Goal: Task Accomplishment & Management: Manage account settings

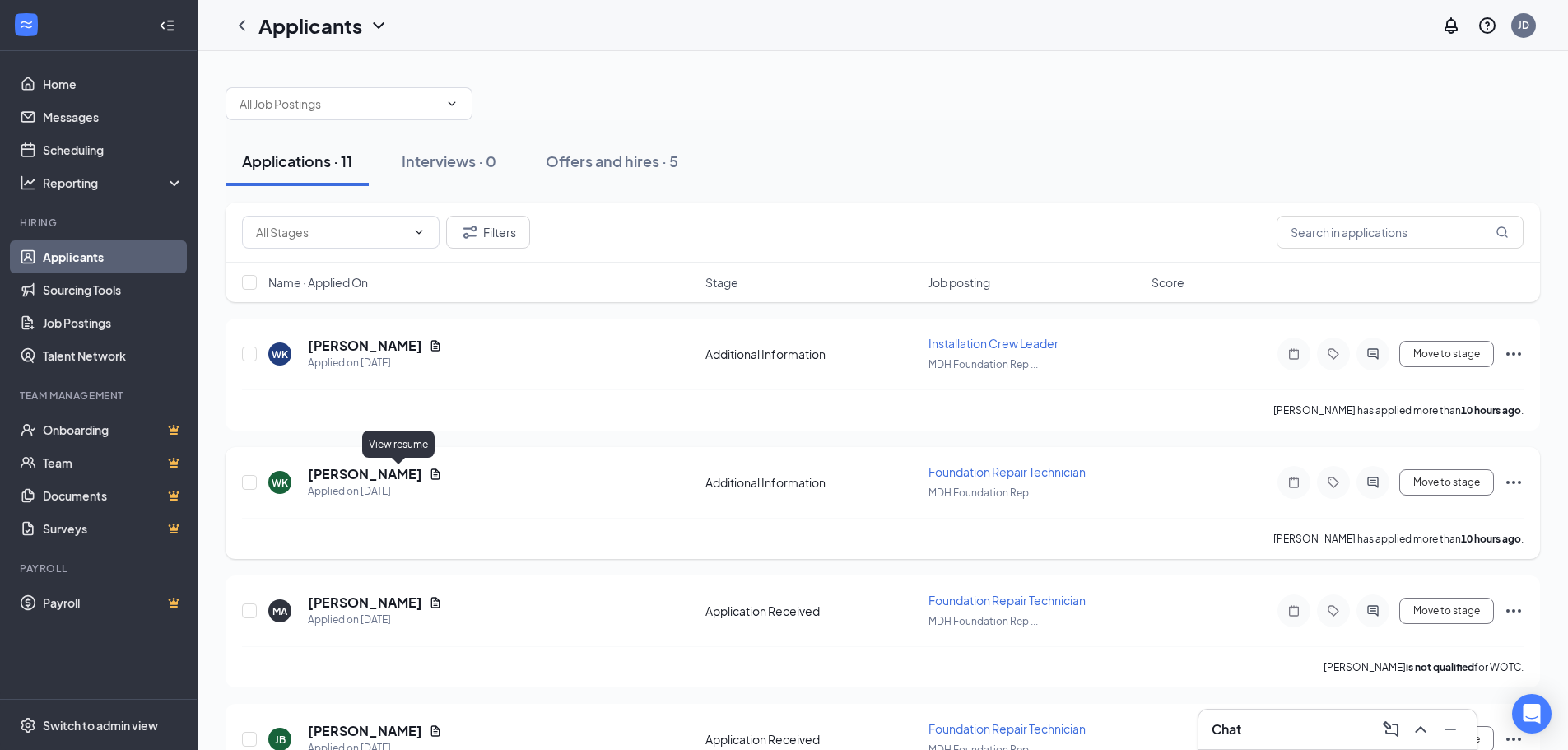
click at [431, 479] on icon "Document" at bounding box center [435, 474] width 9 height 11
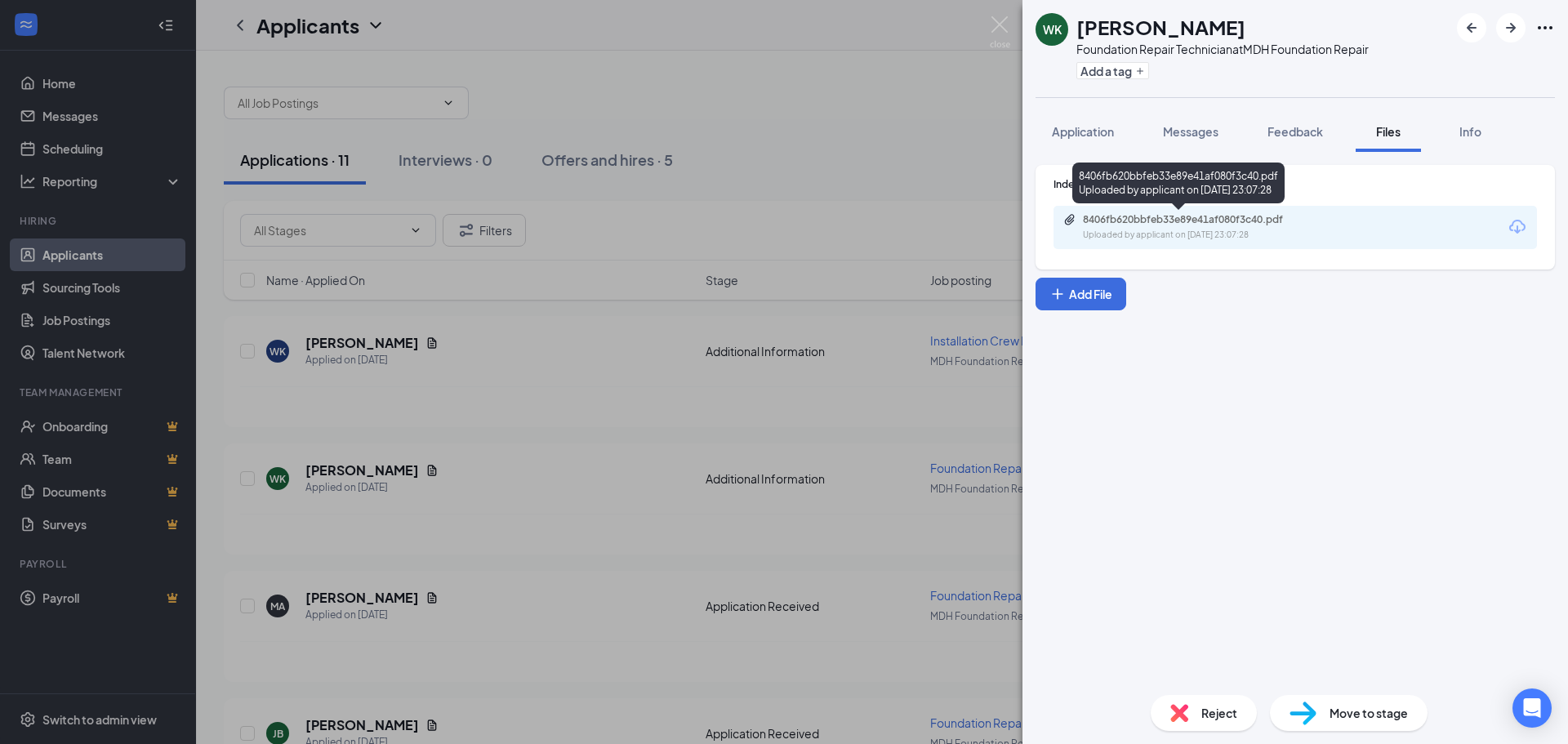
click at [1185, 231] on div "Uploaded by applicant on [DATE] 23:07:28" at bounding box center [1206, 235] width 245 height 13
click at [998, 25] on img at bounding box center [1000, 32] width 20 height 32
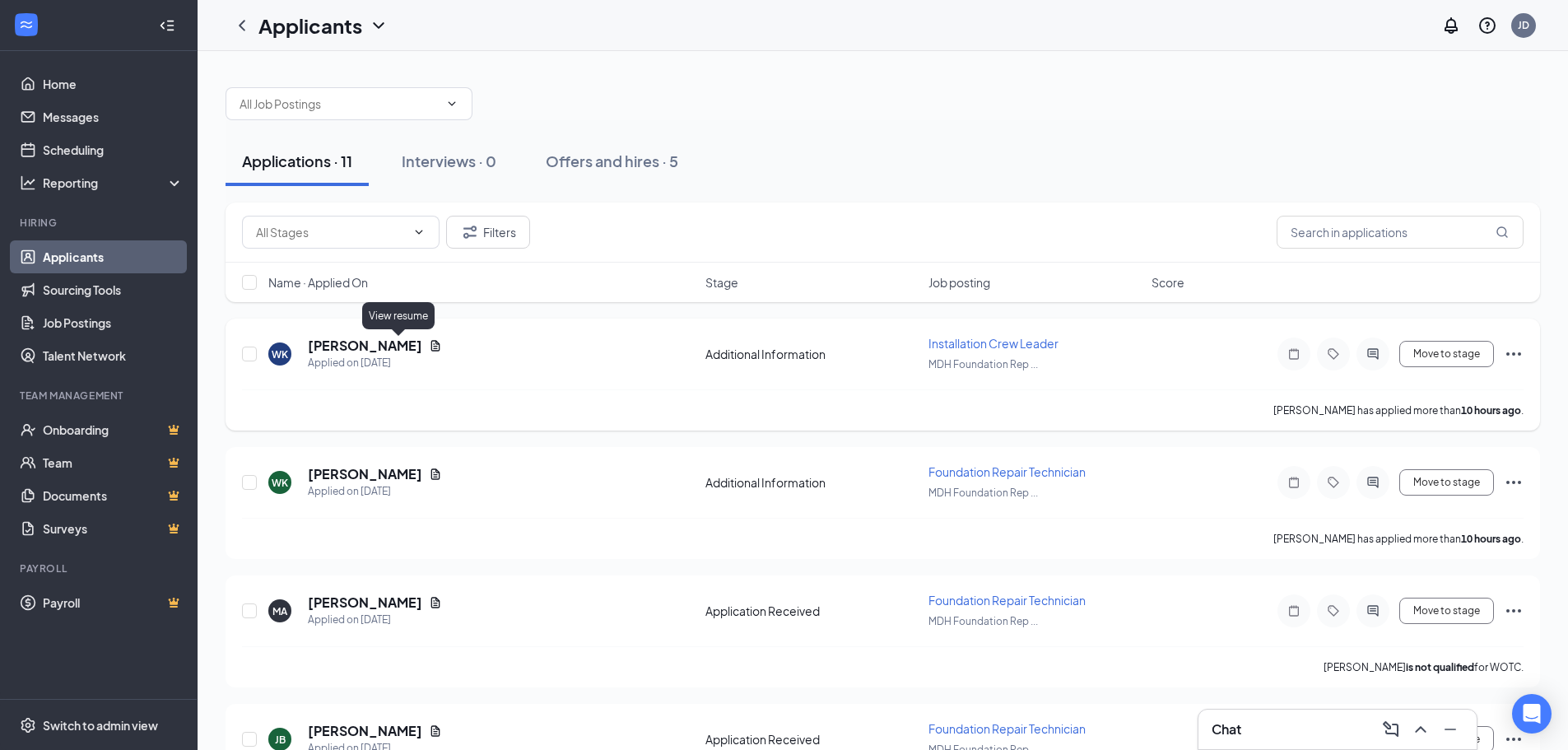
click at [428, 348] on icon "Document" at bounding box center [435, 345] width 13 height 13
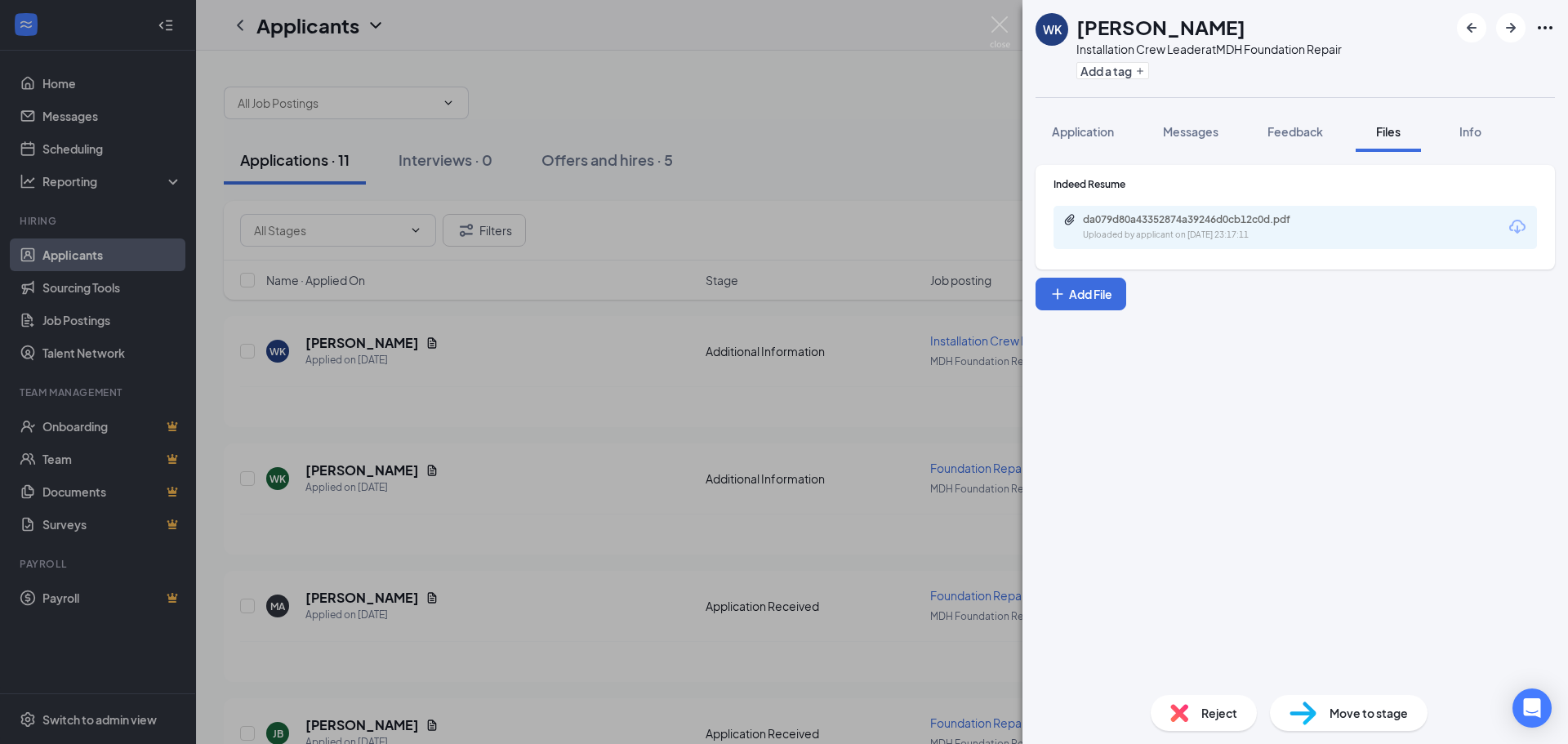
click at [1226, 709] on span "Reject" at bounding box center [1219, 713] width 36 height 18
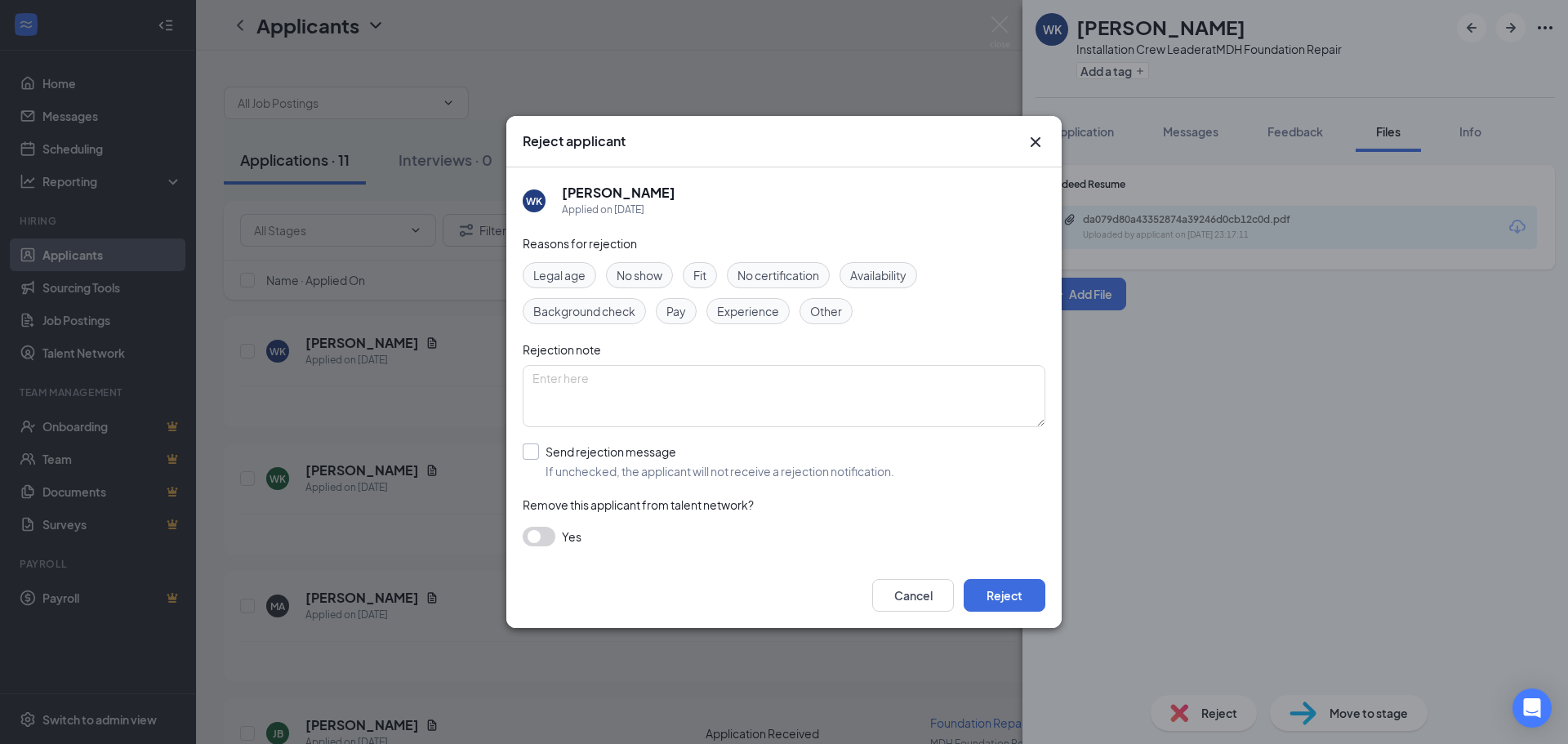
click at [531, 455] on input "Send rejection message If unchecked, the applicant will not receive a rejection…" at bounding box center [709, 461] width 372 height 36
checkbox input "true"
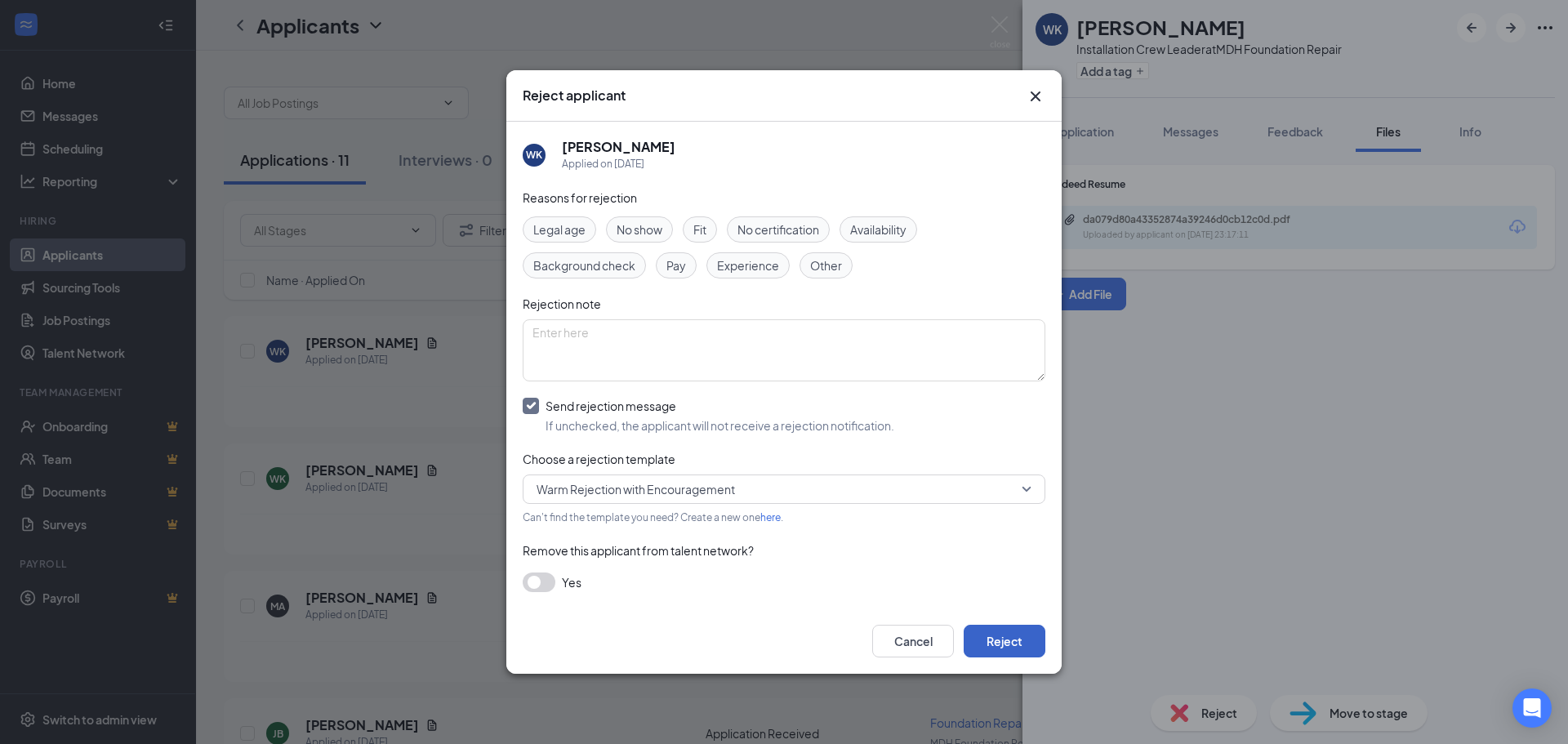
click at [993, 640] on button "Reject" at bounding box center [1005, 641] width 82 height 33
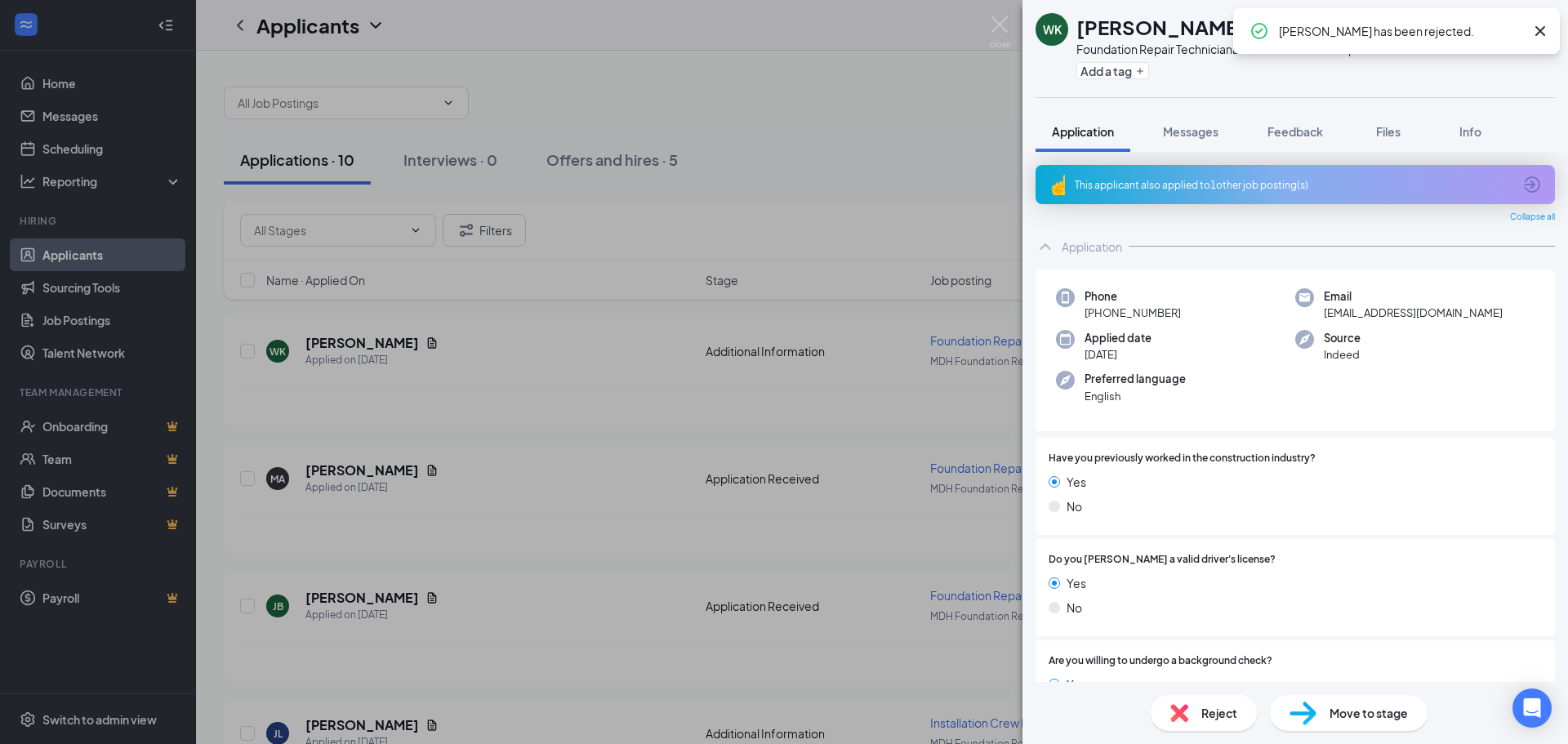
click at [1242, 719] on div "Reject" at bounding box center [1203, 713] width 106 height 36
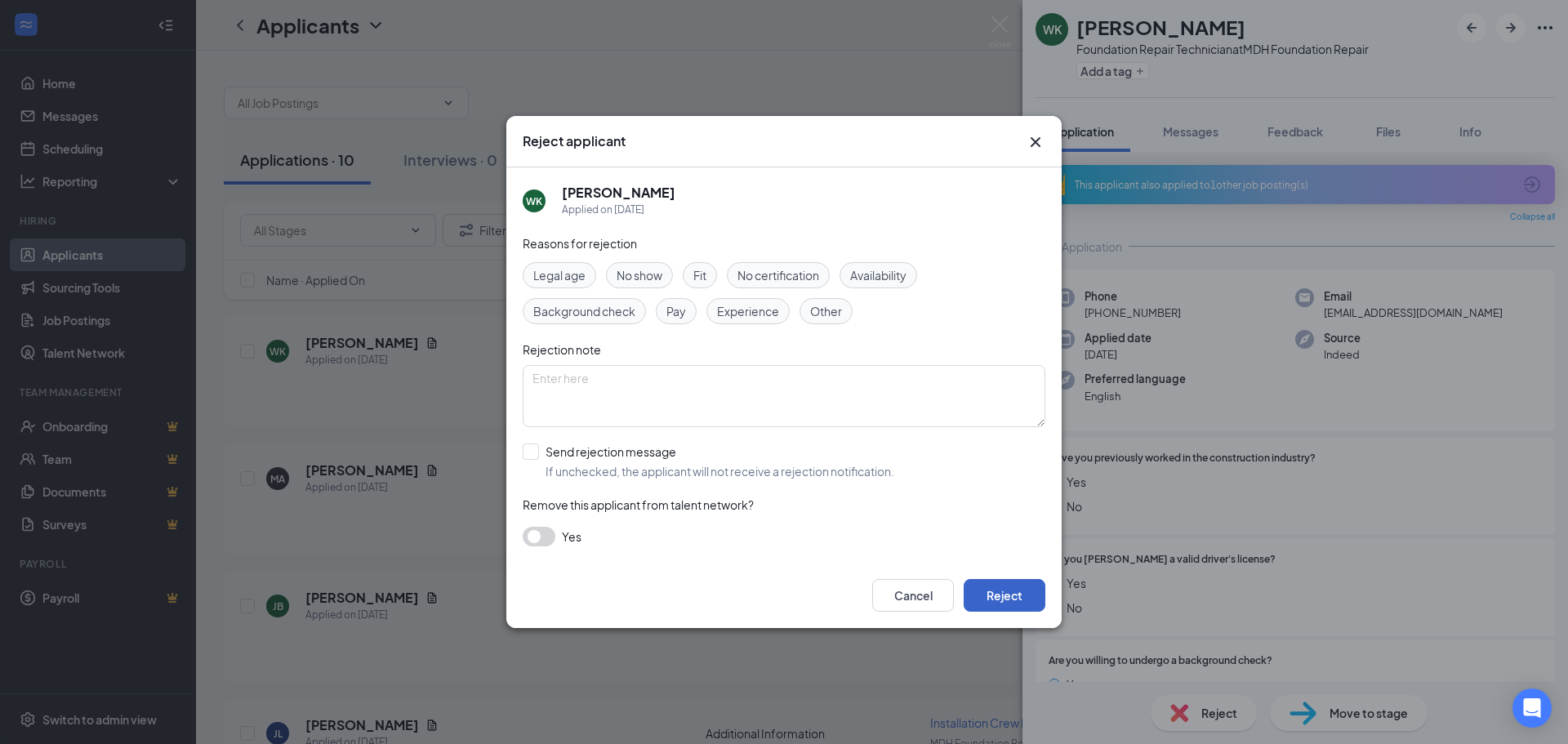
click at [1012, 589] on button "Reject" at bounding box center [1005, 595] width 82 height 33
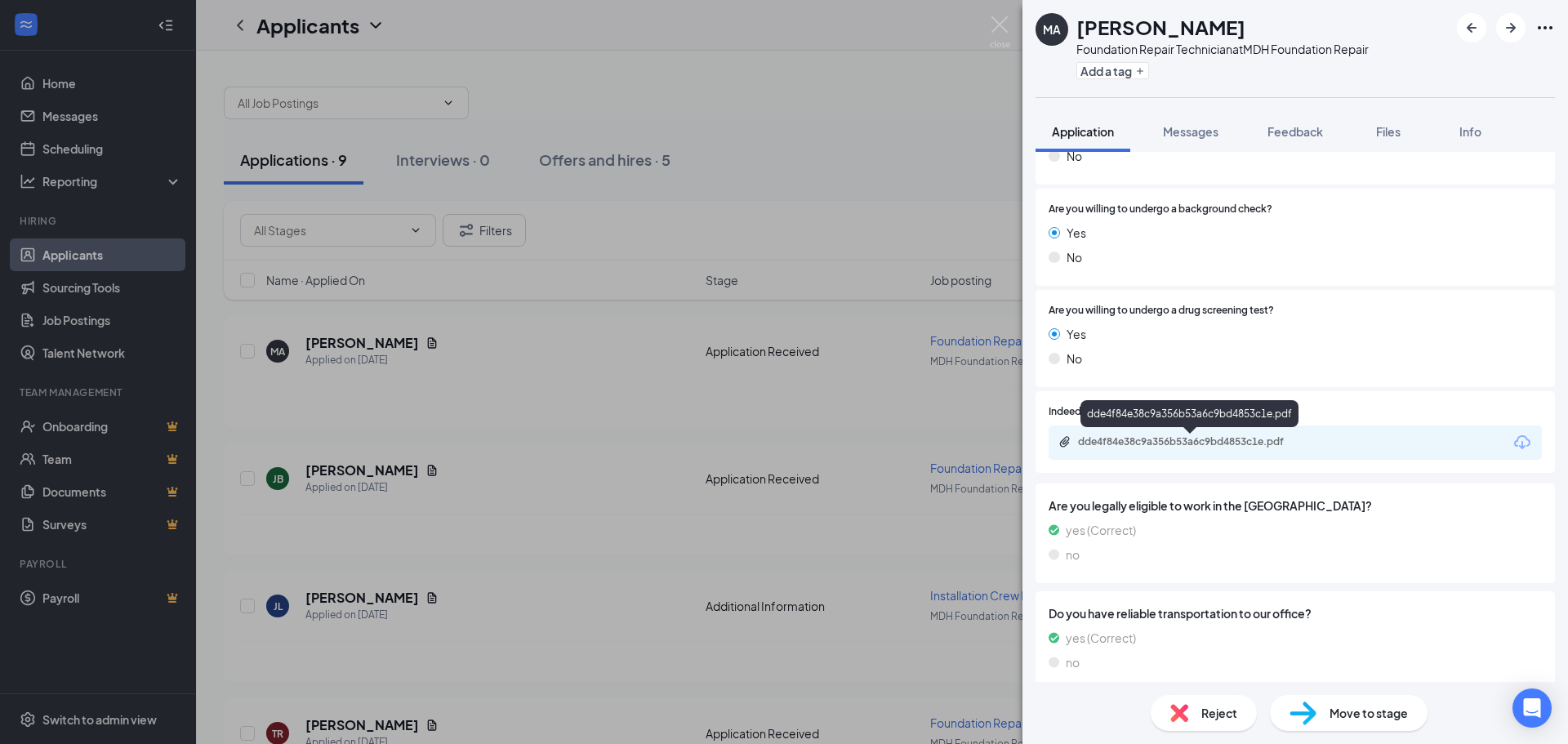
scroll to position [406, 0]
click at [1206, 445] on div "dde4f84e38c9a356b53a6c9bd4853c1e.pdf" at bounding box center [1192, 441] width 229 height 13
click at [1217, 708] on span "Reject" at bounding box center [1219, 713] width 36 height 18
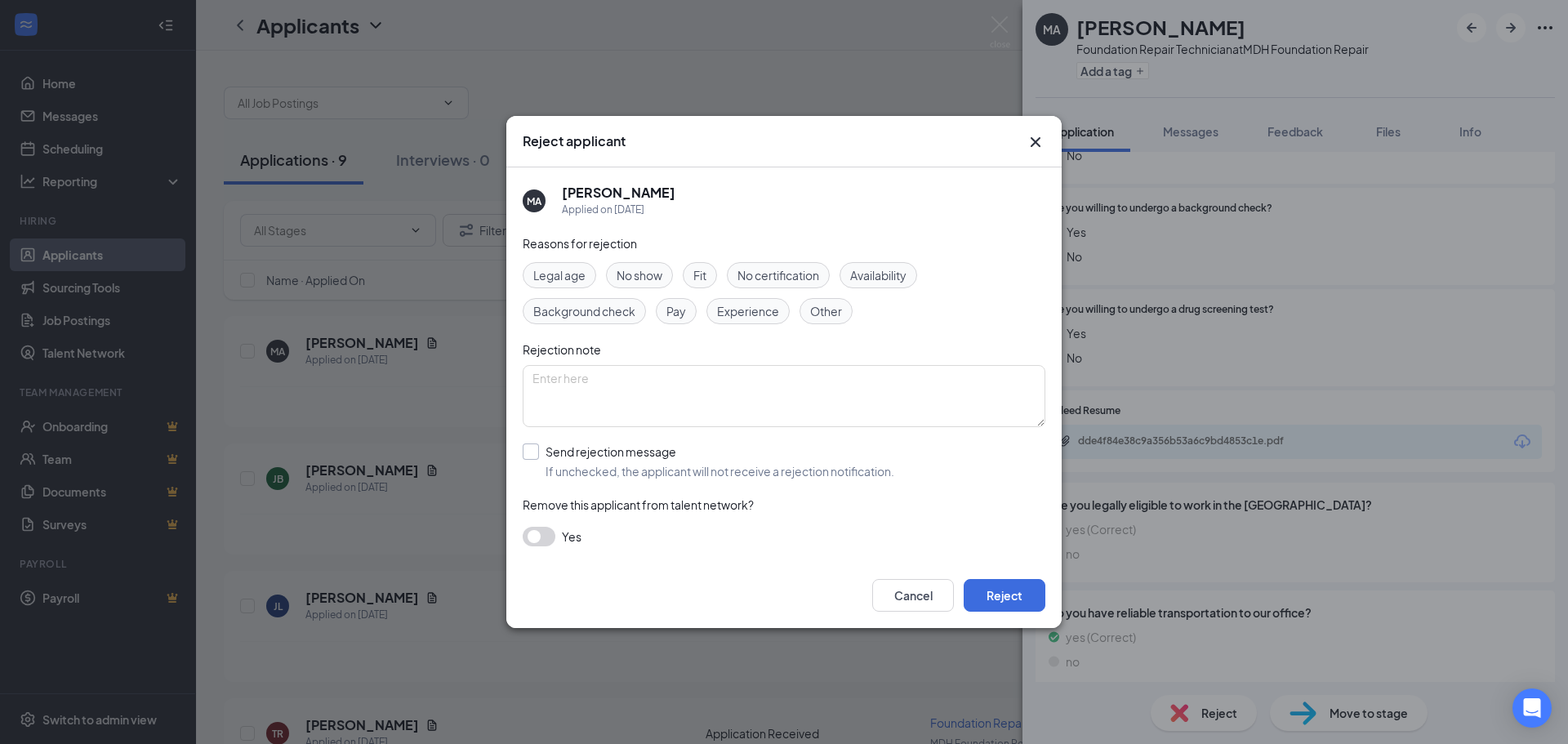
click at [531, 451] on input "Send rejection message If unchecked, the applicant will not receive a rejection…" at bounding box center [709, 461] width 372 height 36
checkbox input "true"
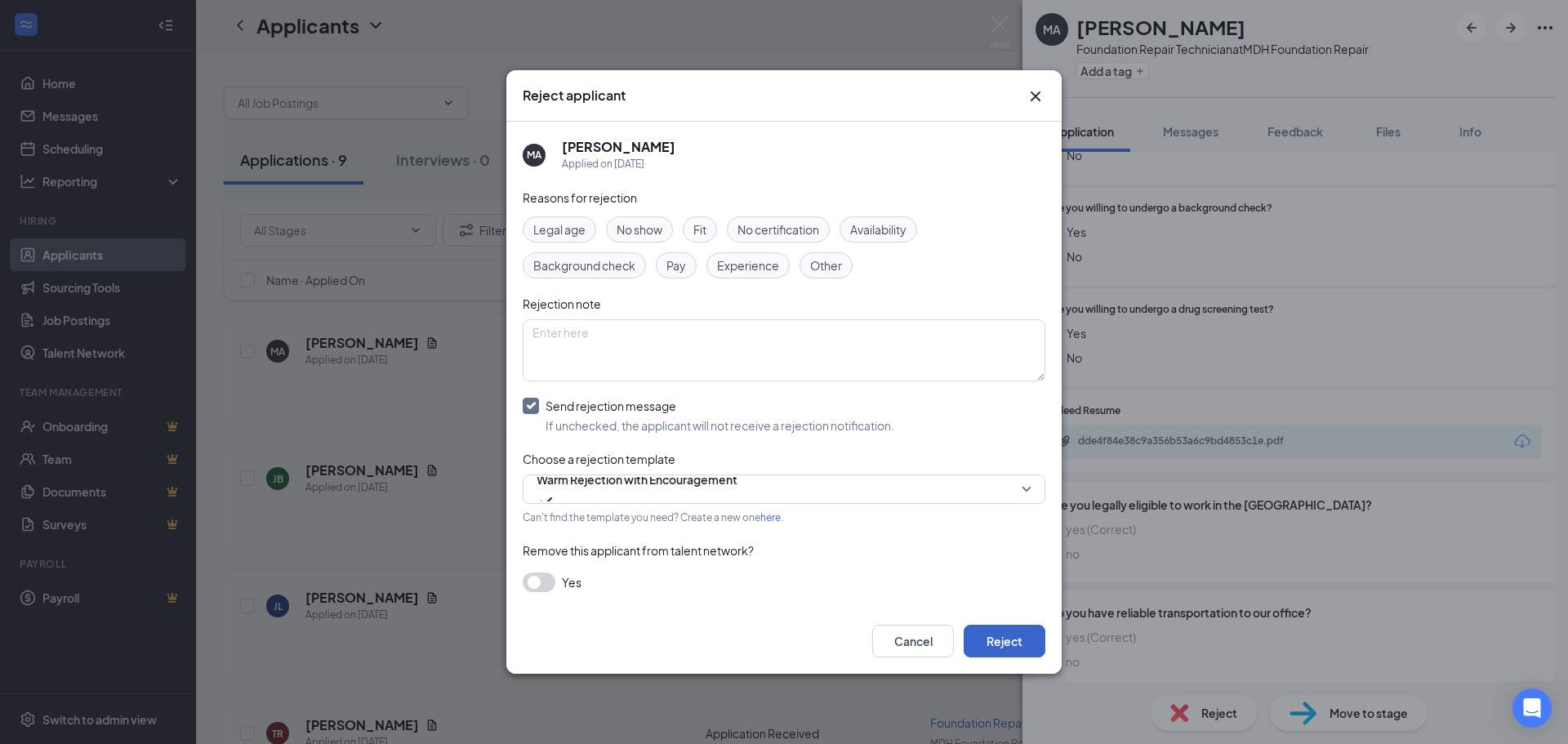
click at [1004, 646] on button "Reject" at bounding box center [1005, 641] width 82 height 33
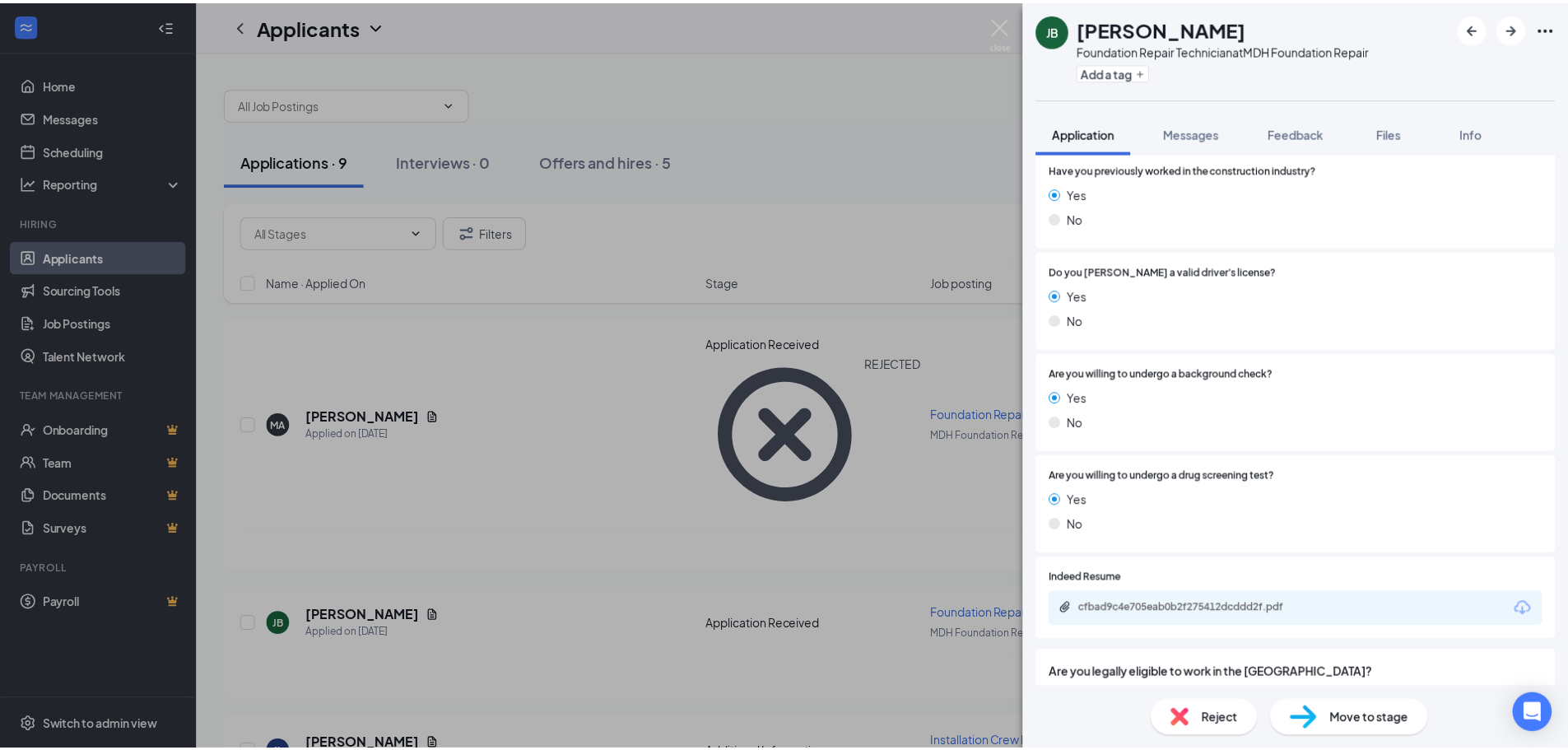
scroll to position [247, 0]
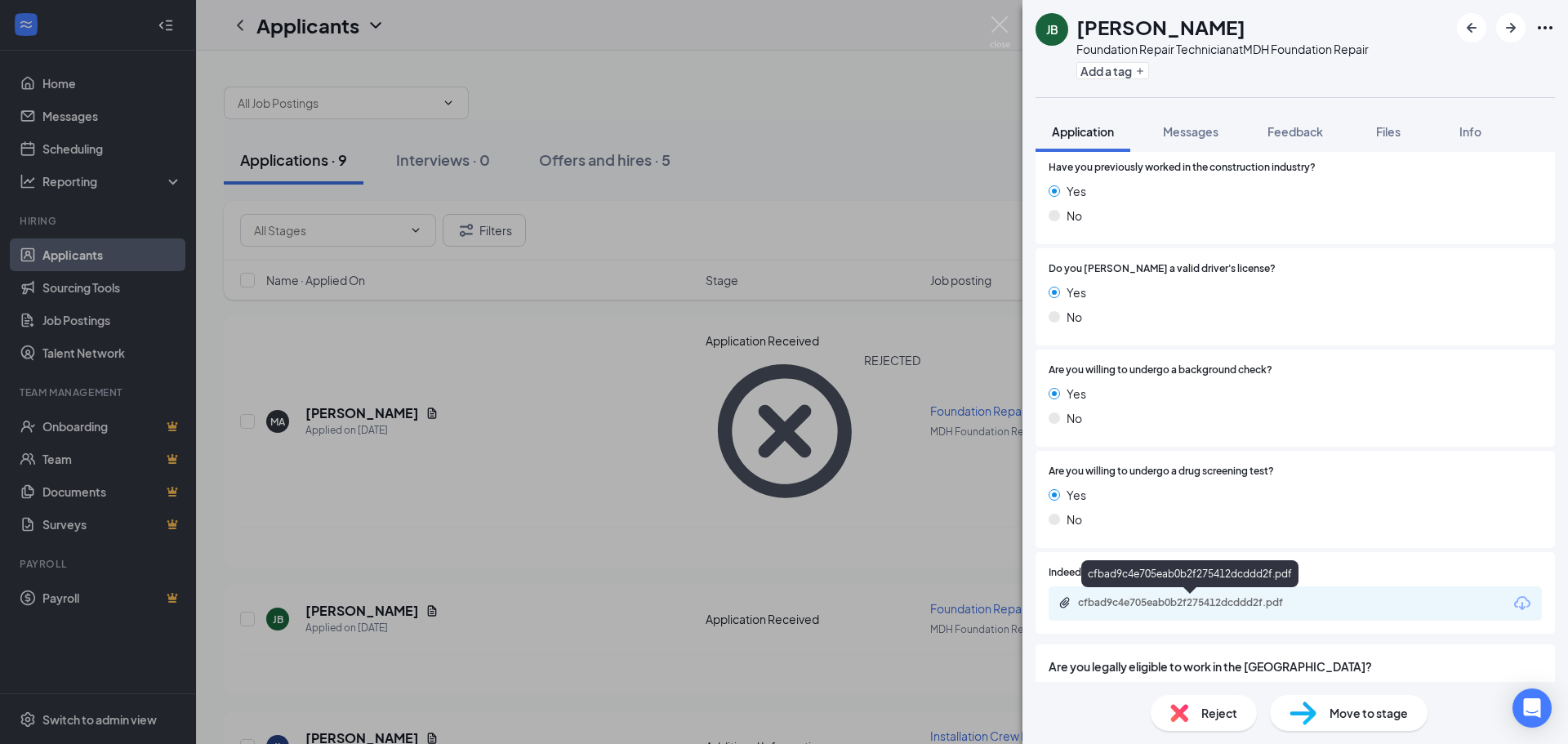
click at [1196, 601] on div "cfbad9c4e705eab0b2f275412dcddd2f.pdf" at bounding box center [1192, 602] width 229 height 13
click at [1002, 22] on img at bounding box center [1000, 32] width 20 height 32
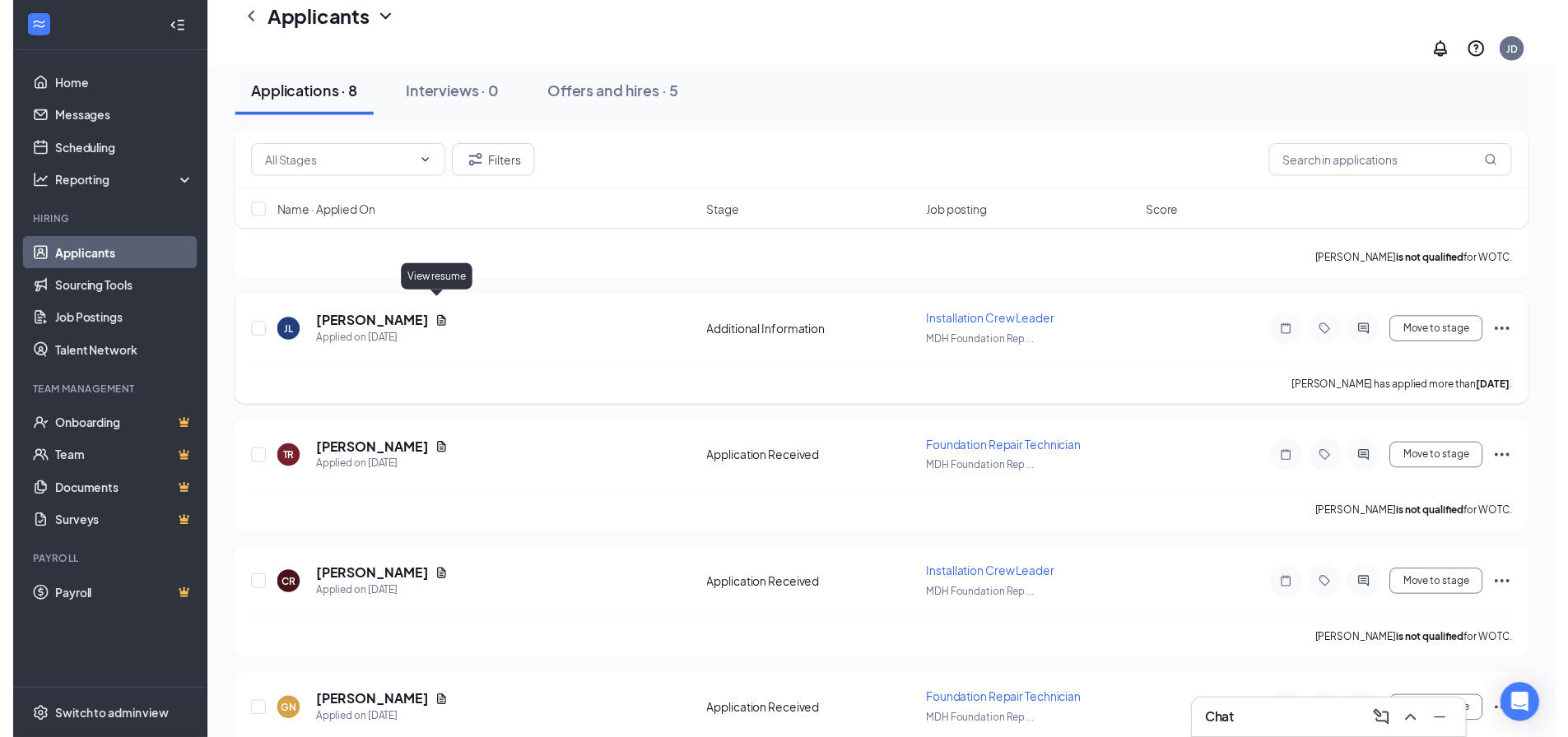
scroll to position [164, 0]
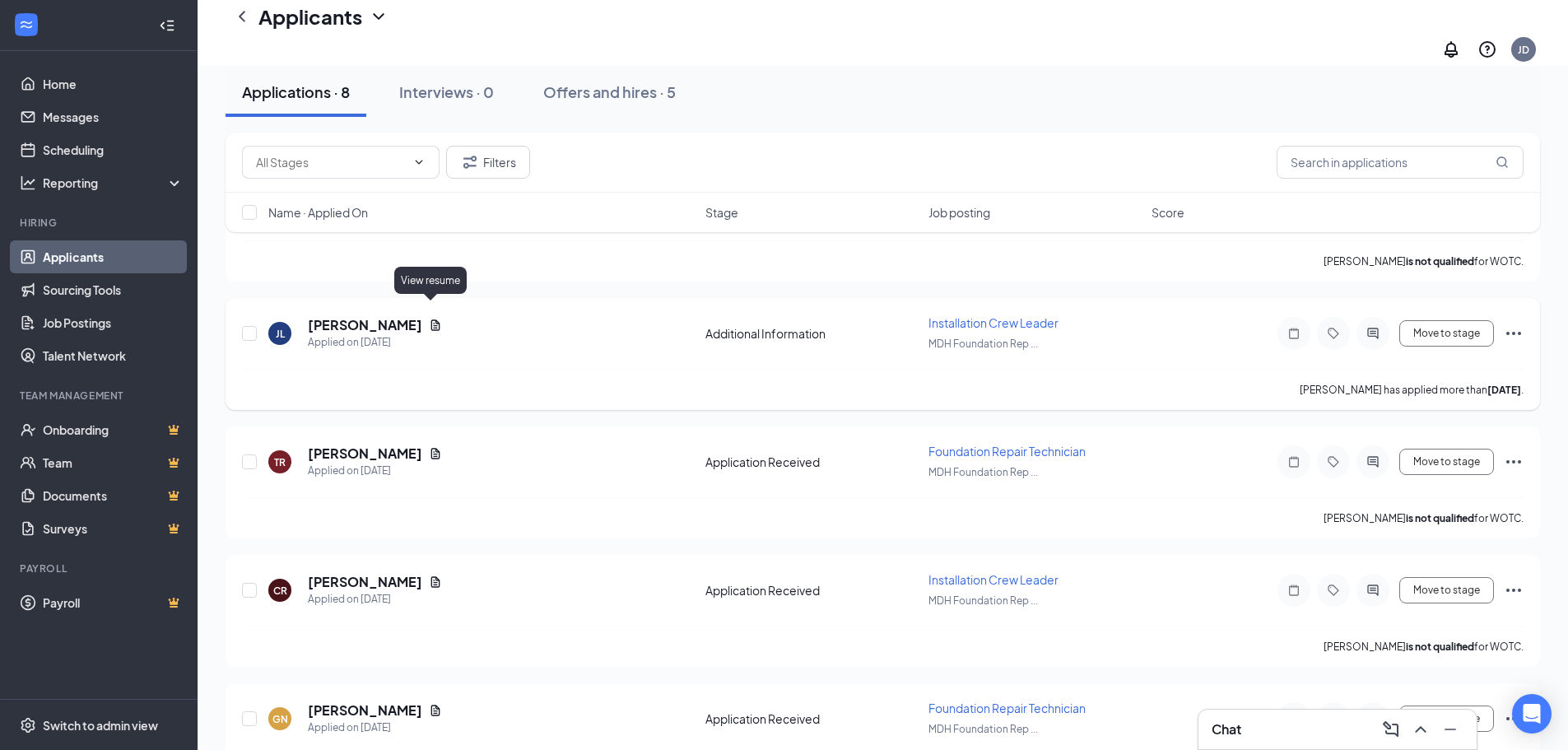
click at [428, 318] on icon "Document" at bounding box center [435, 324] width 13 height 13
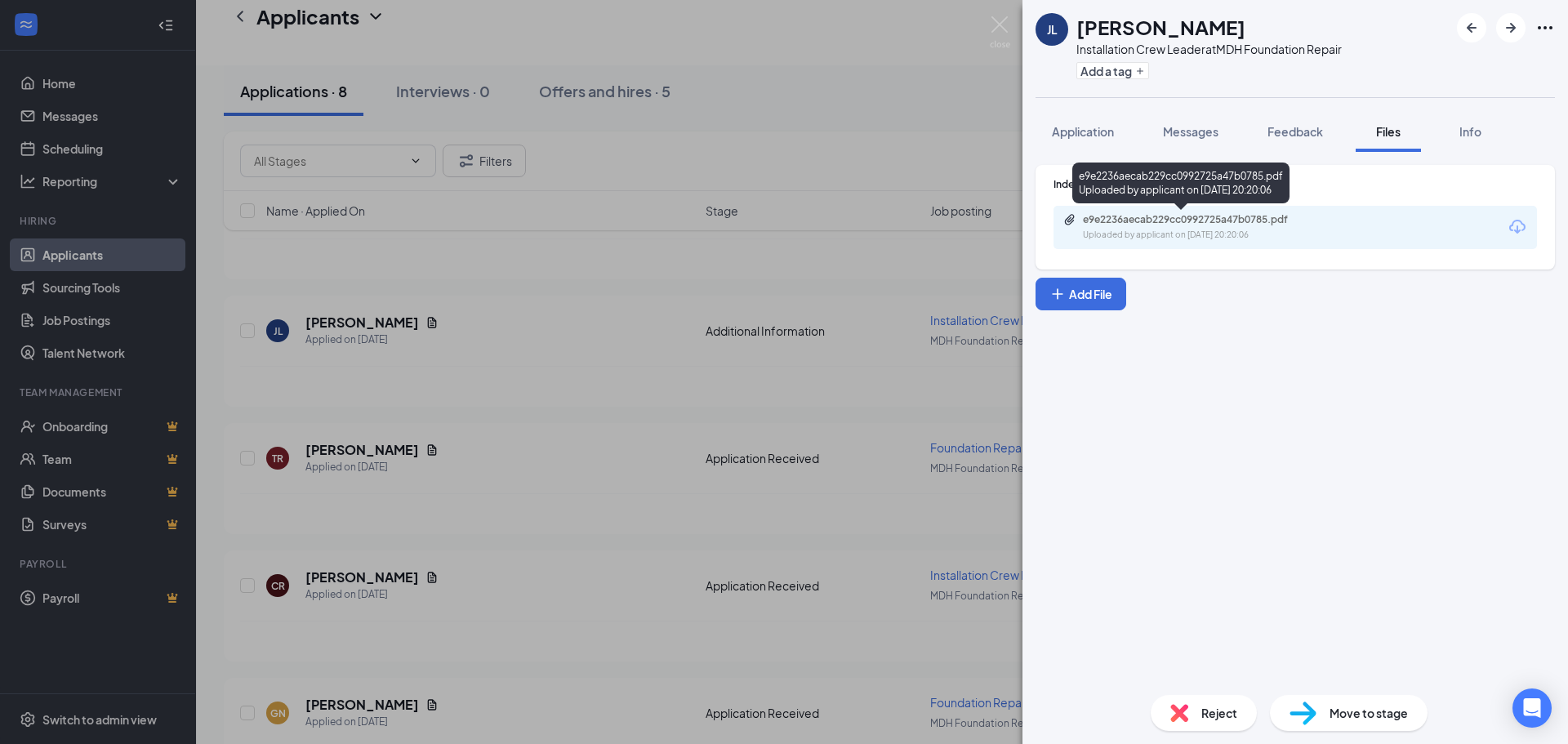
click at [1175, 228] on div "Uploaded by applicant on [DATE] 20:20:06" at bounding box center [1206, 235] width 245 height 13
click at [1202, 715] on span "Reject" at bounding box center [1219, 713] width 36 height 18
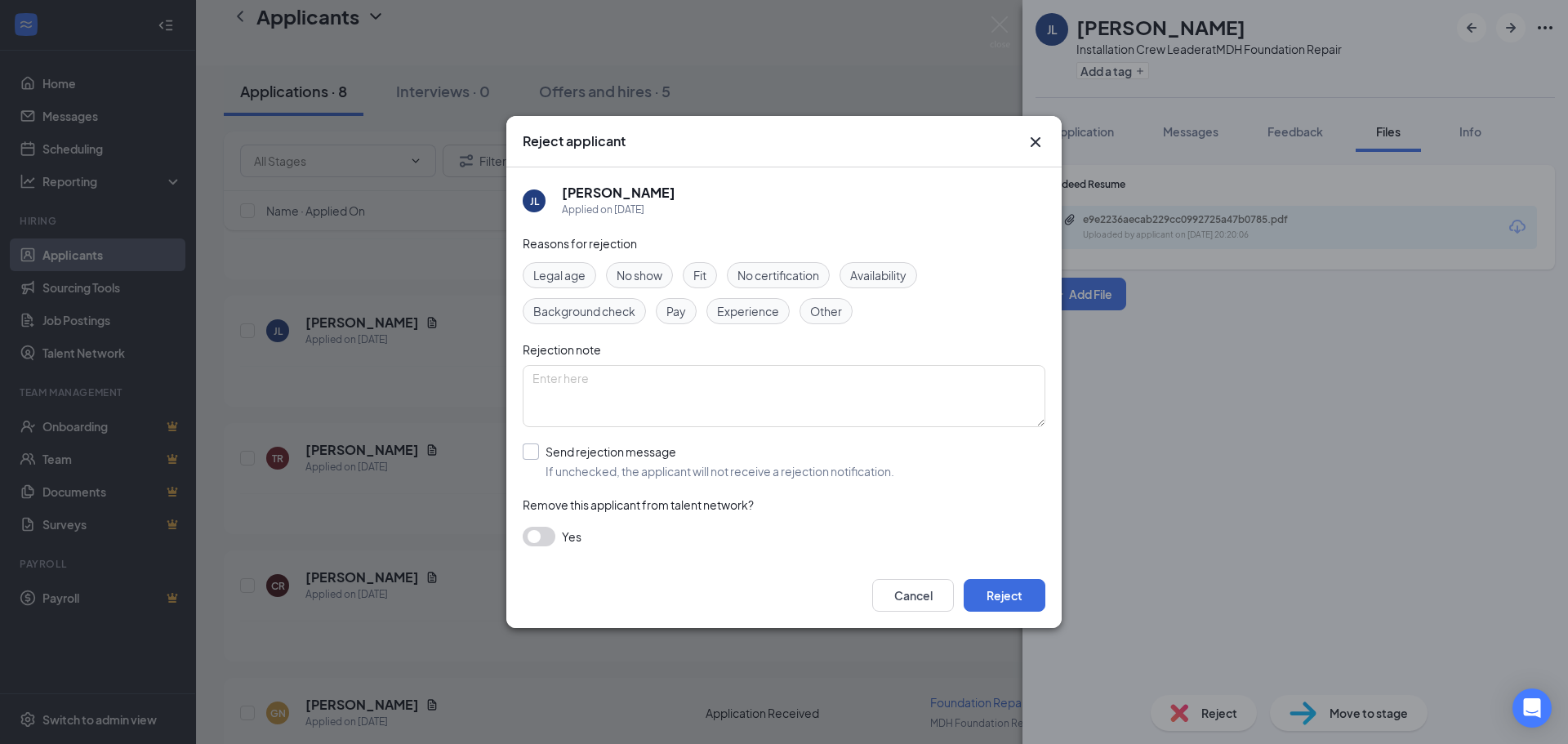
click at [532, 454] on input "Send rejection message If unchecked, the applicant will not receive a rejection…" at bounding box center [709, 461] width 372 height 36
checkbox input "true"
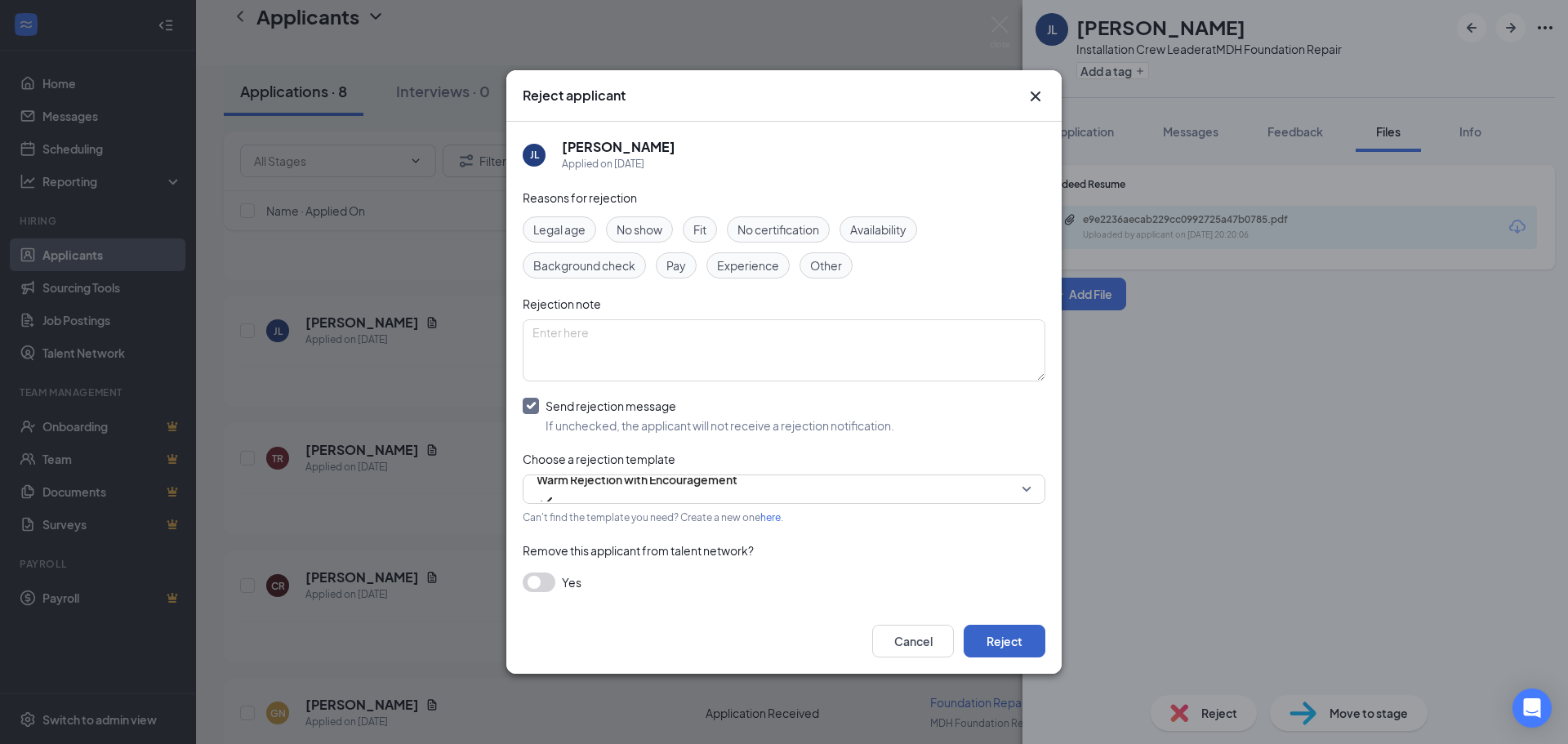
click at [974, 636] on button "Reject" at bounding box center [1005, 641] width 82 height 33
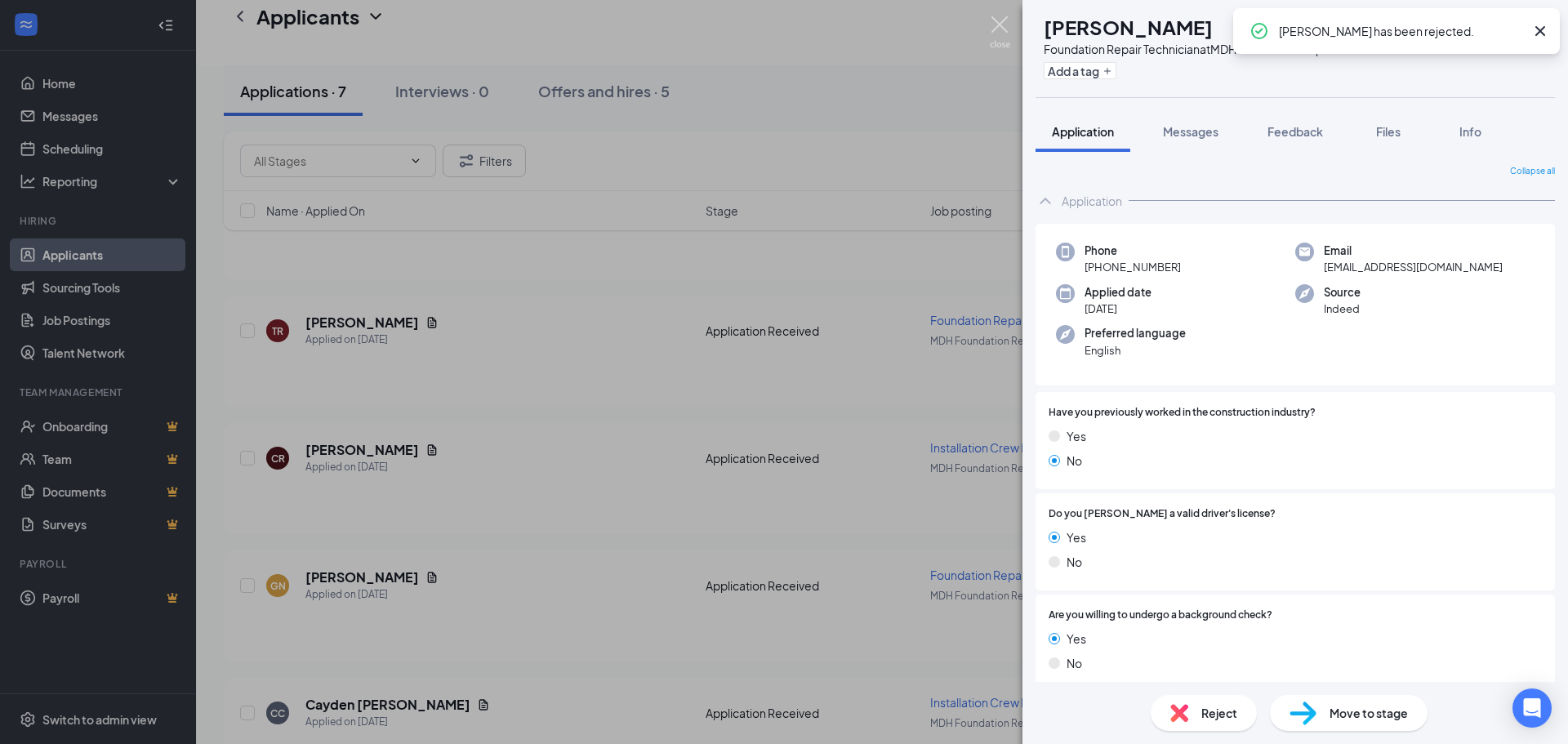
click at [998, 24] on img at bounding box center [1000, 32] width 20 height 32
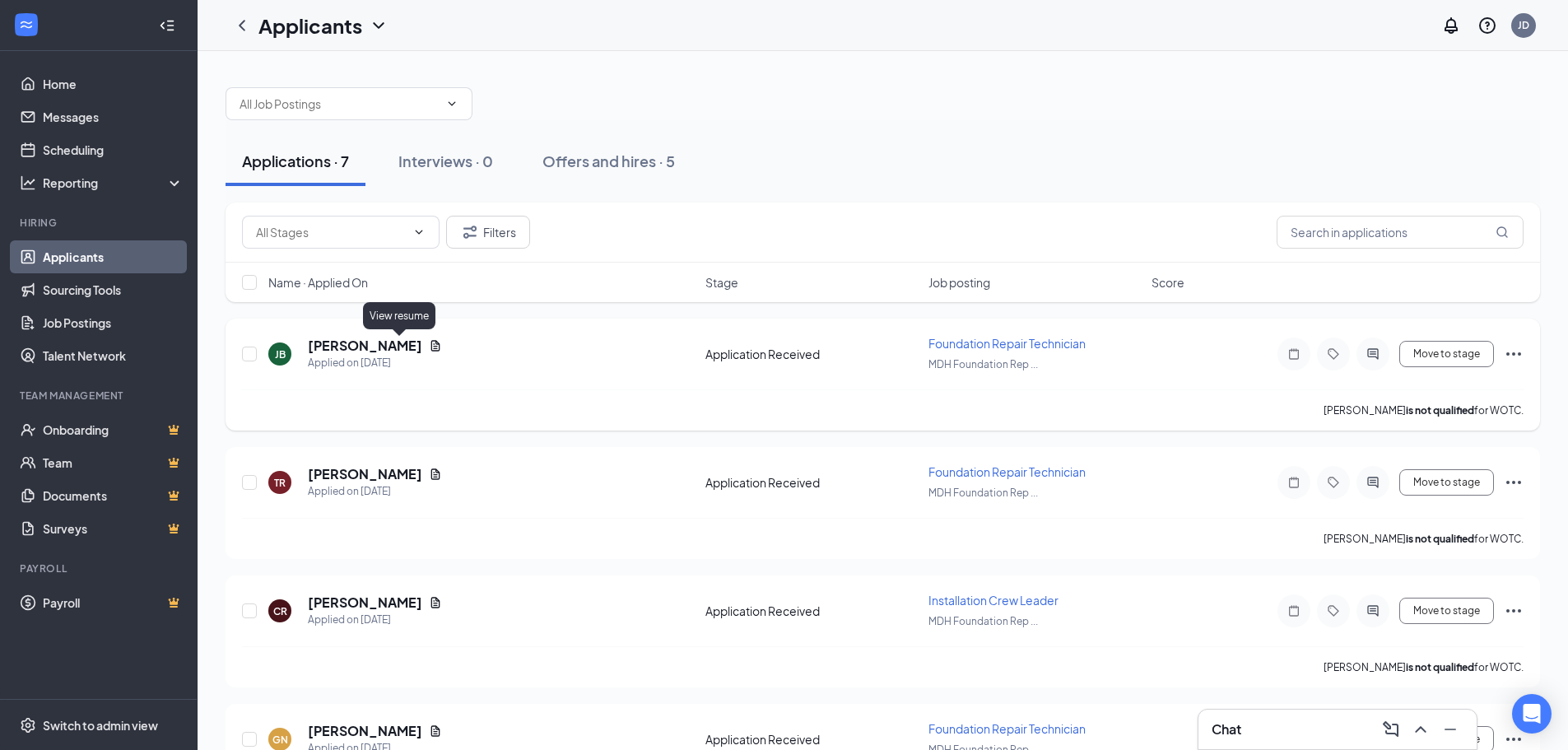
click at [428, 340] on icon "Document" at bounding box center [435, 345] width 13 height 13
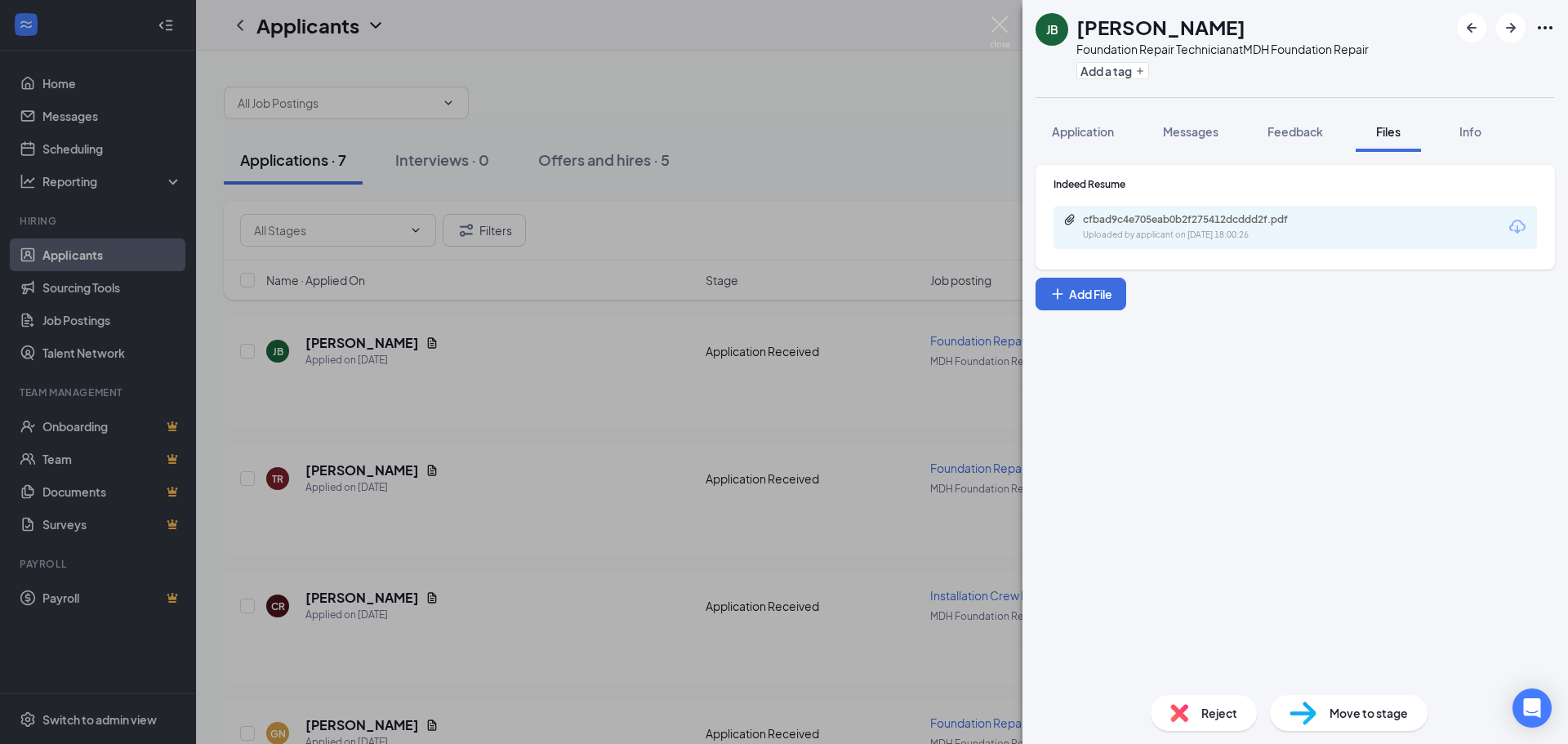
click at [1226, 712] on span "Reject" at bounding box center [1219, 713] width 36 height 18
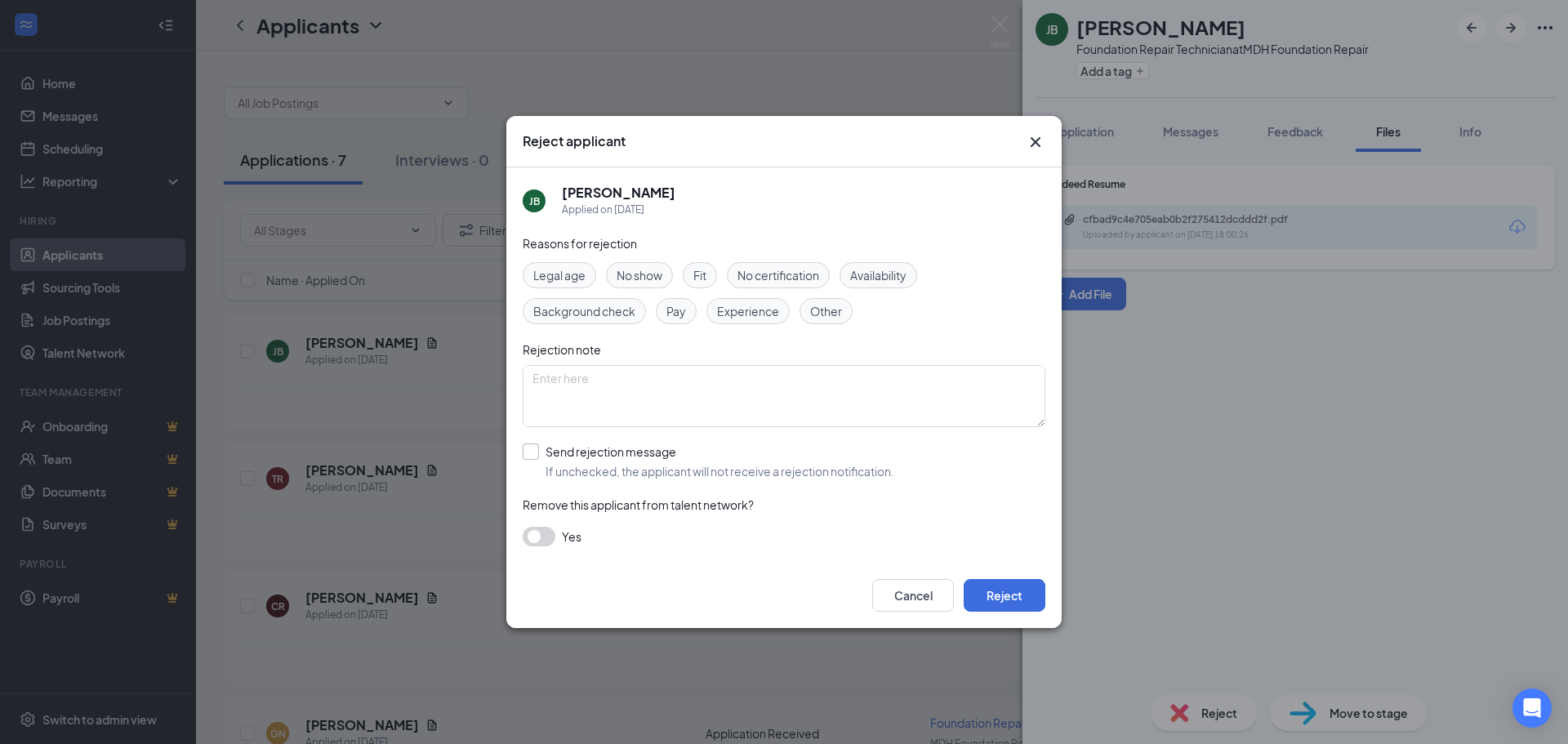
click at [527, 444] on input "Send rejection message If unchecked, the applicant will not receive a rejection…" at bounding box center [709, 461] width 372 height 36
checkbox input "true"
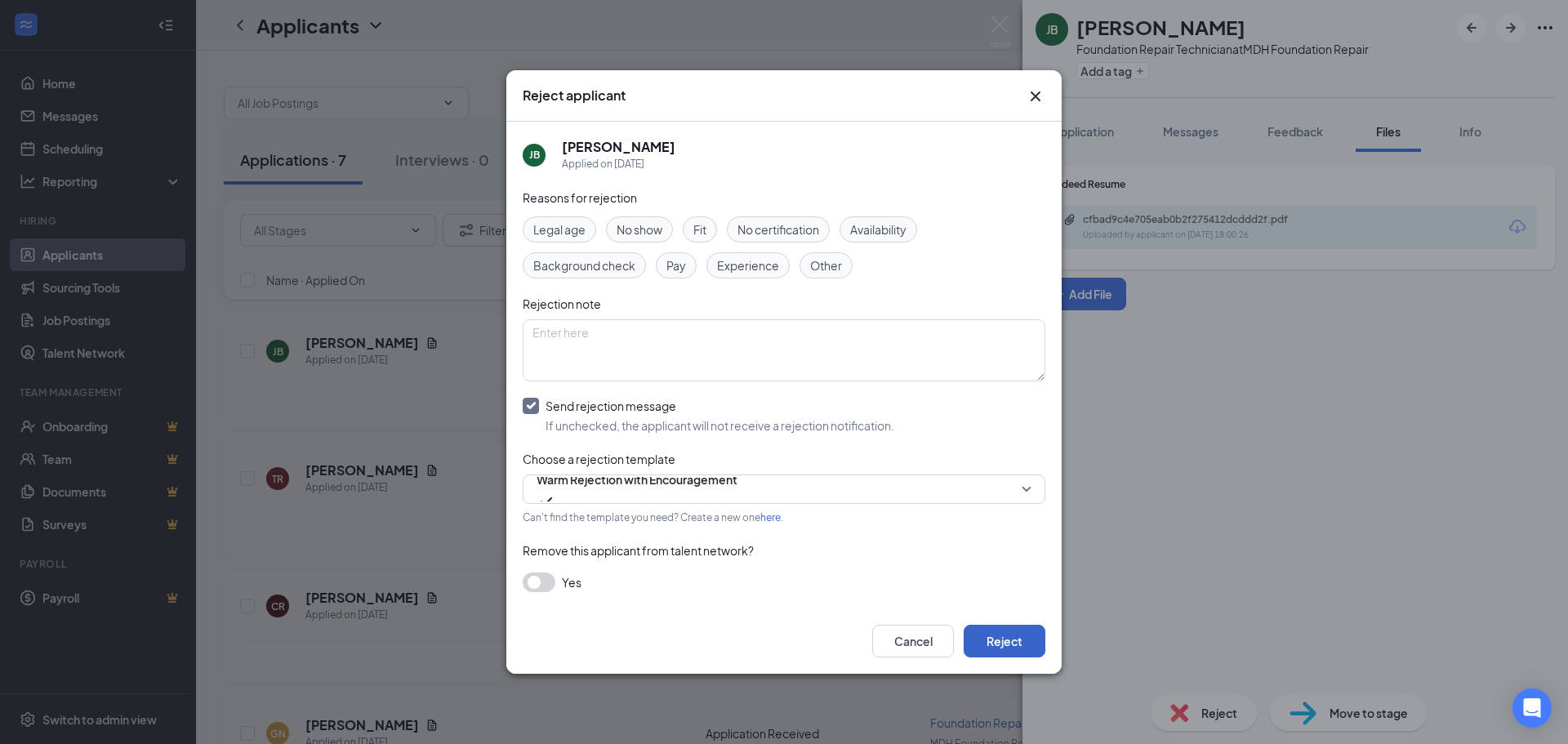
click at [997, 634] on button "Reject" at bounding box center [1005, 641] width 82 height 33
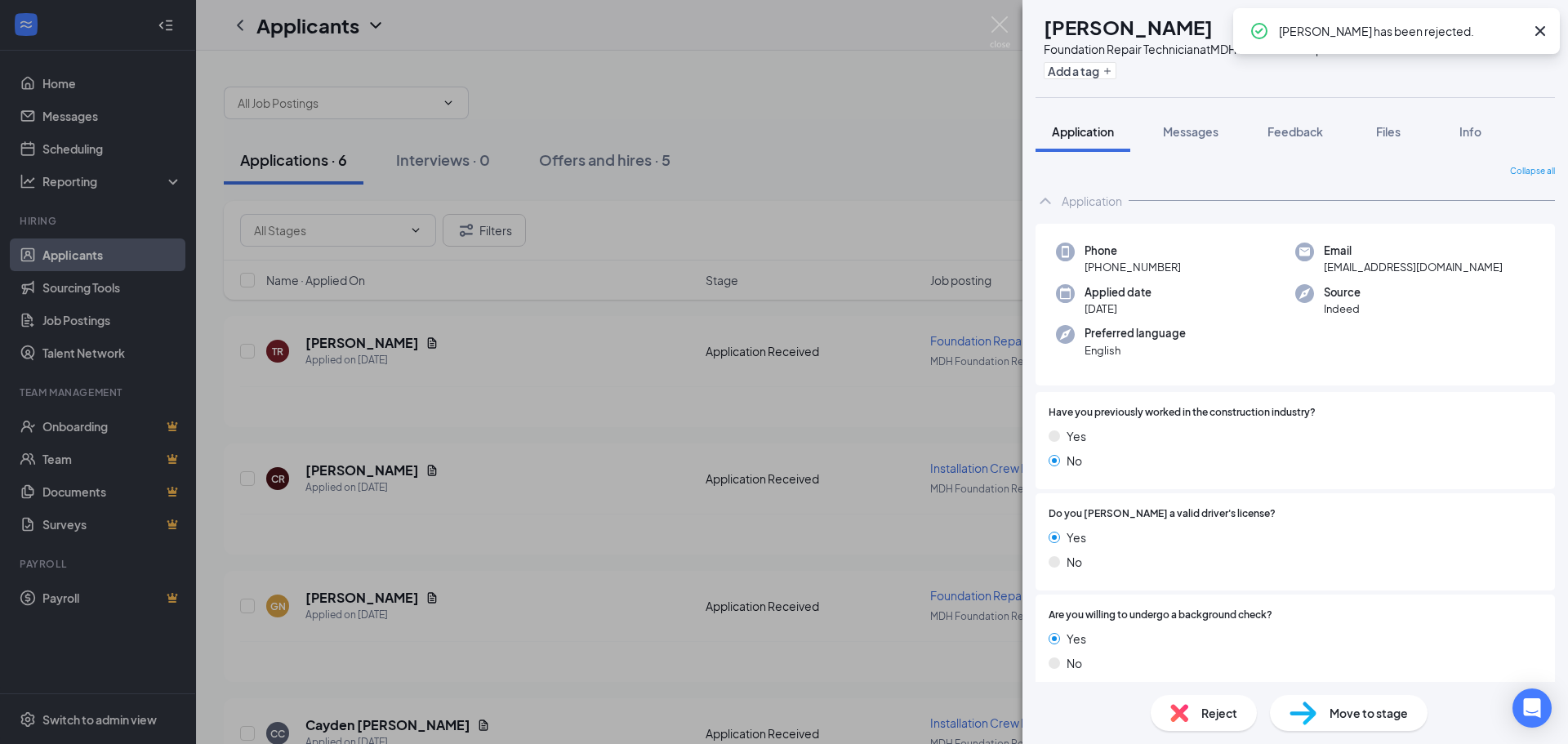
click at [1014, 22] on div "TR [PERSON_NAME] Foundation Repair Technician at MDH Foundation Repair Add a ta…" at bounding box center [784, 372] width 1568 height 744
